Goal: Information Seeking & Learning: Learn about a topic

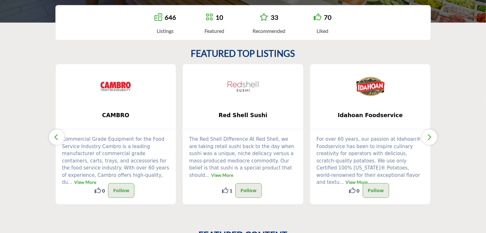
scroll to position [144, 0]
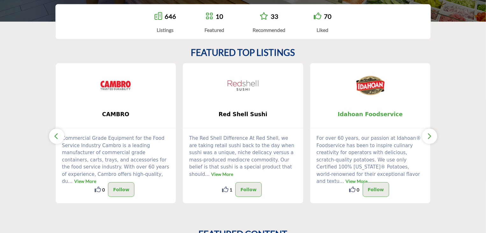
click at [356, 115] on span "Idahoan Foodservice" at bounding box center [370, 114] width 101 height 8
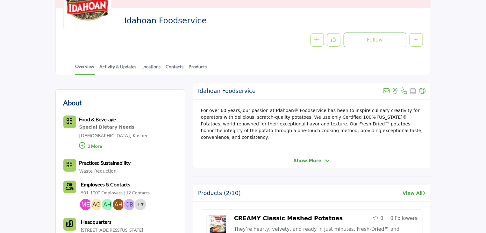
scroll to position [103, 0]
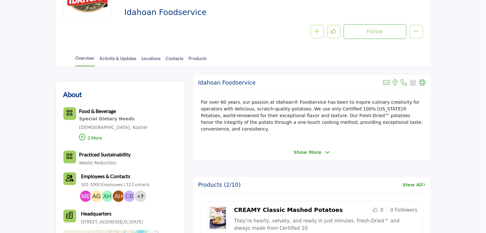
click at [325, 149] on icon at bounding box center [327, 152] width 5 height 6
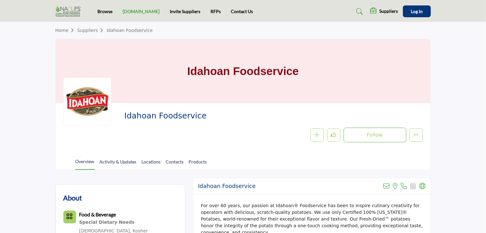
scroll to position [35, 0]
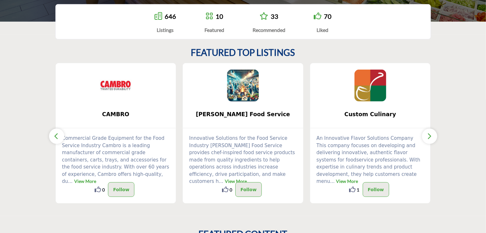
scroll to position [145, 0]
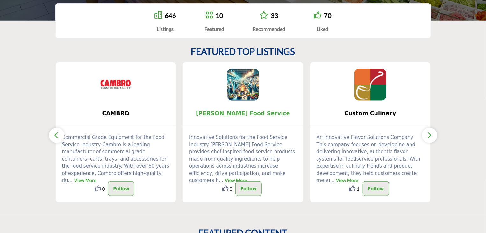
click at [226, 115] on span "[PERSON_NAME] Food Service" at bounding box center [242, 113] width 101 height 8
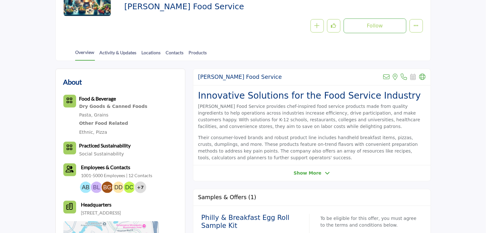
scroll to position [112, 0]
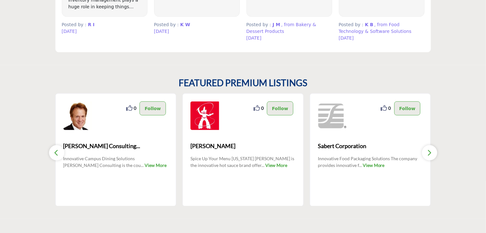
scroll to position [547, 0]
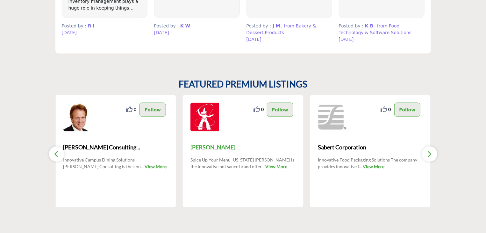
click at [211, 149] on span "[PERSON_NAME]" at bounding box center [243, 147] width 105 height 9
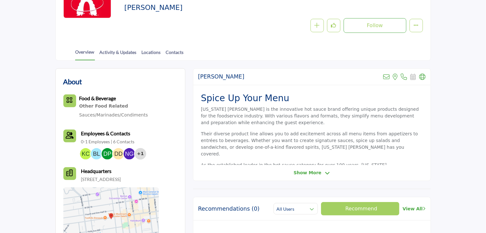
scroll to position [110, 0]
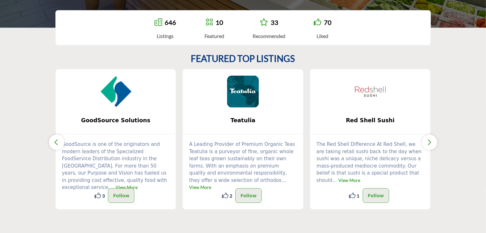
scroll to position [153, 0]
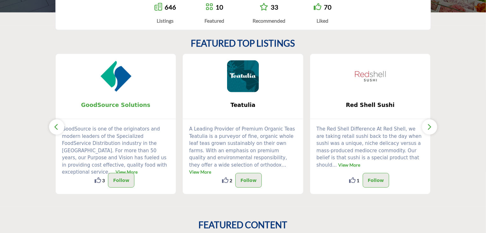
click at [117, 104] on span "GoodSource Solutions" at bounding box center [115, 105] width 101 height 8
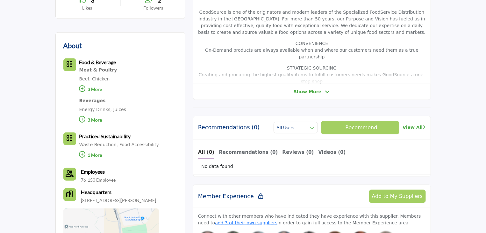
scroll to position [188, 0]
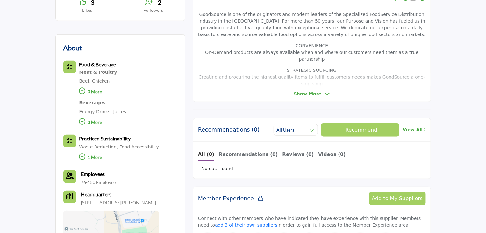
click at [81, 158] on icon at bounding box center [82, 156] width 6 height 6
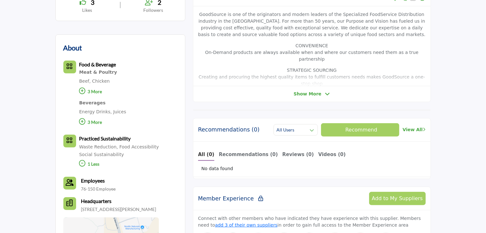
drag, startPoint x: 133, startPoint y: 148, endPoint x: 124, endPoint y: 147, distance: 9.0
click at [124, 147] on link "Food Accessibility" at bounding box center [139, 146] width 40 height 5
